Goal: Find specific page/section: Find specific page/section

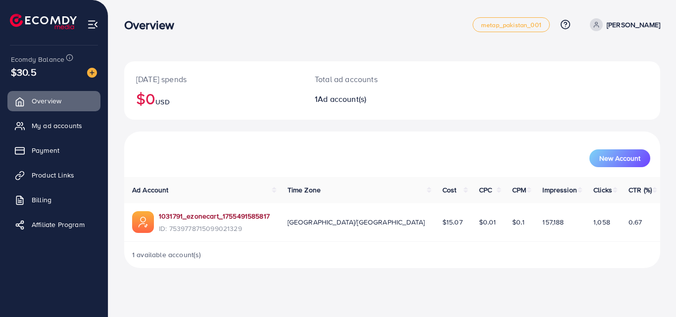
click at [229, 215] on link "1031791_ezonecart_1755491585817" at bounding box center [214, 216] width 111 height 10
click at [212, 216] on link "1031791_ezonecart_1755491585817" at bounding box center [214, 216] width 111 height 10
click at [201, 218] on link "1031791_ezonecart_1755491585817" at bounding box center [214, 216] width 111 height 10
